Goal: Navigation & Orientation: Find specific page/section

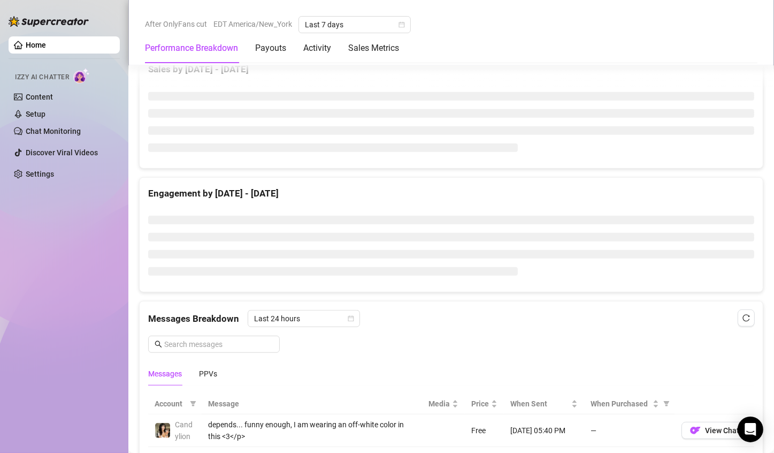
drag, startPoint x: 449, startPoint y: 343, endPoint x: 484, endPoint y: 324, distance: 39.5
click at [484, 324] on div "Messages Breakdown Last 24 hours Messages PPVs" at bounding box center [451, 347] width 606 height 75
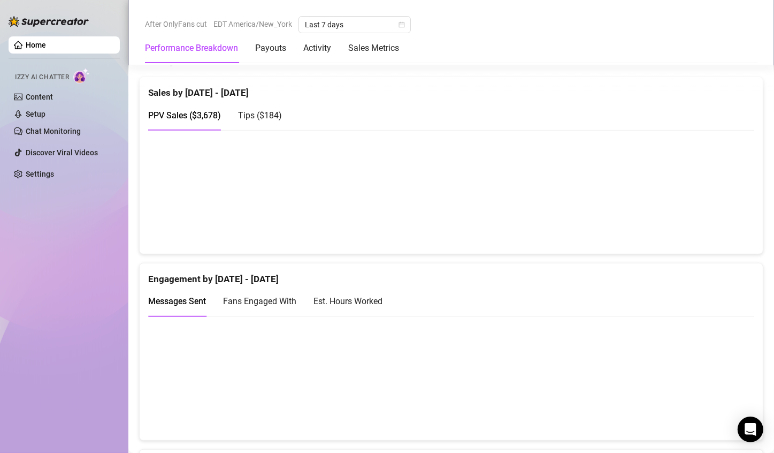
scroll to position [504, 0]
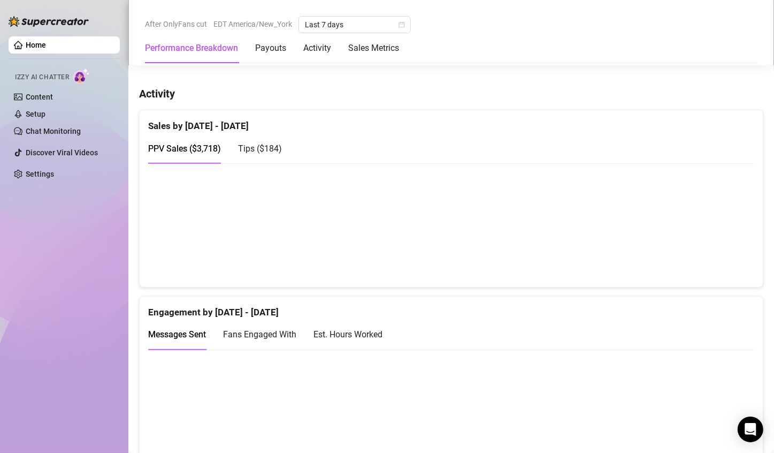
scroll to position [535, 0]
